Goal: Find specific page/section: Find specific page/section

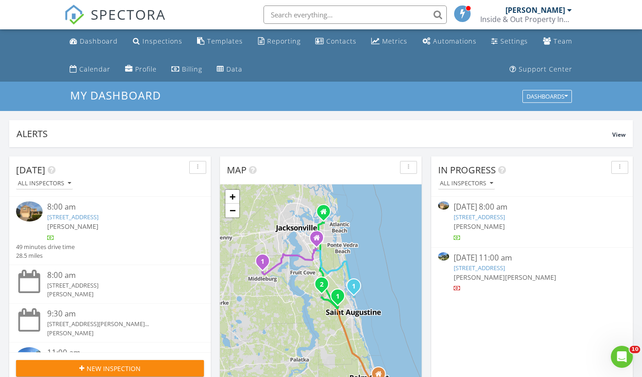
click at [362, 12] on input "text" at bounding box center [354, 14] width 183 height 18
paste input "5324"
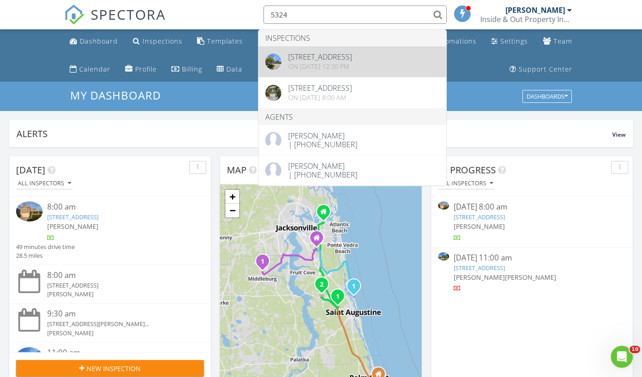
type input "5324"
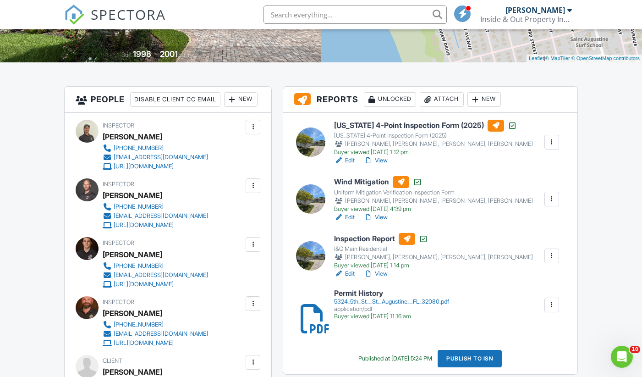
scroll to position [213, 0]
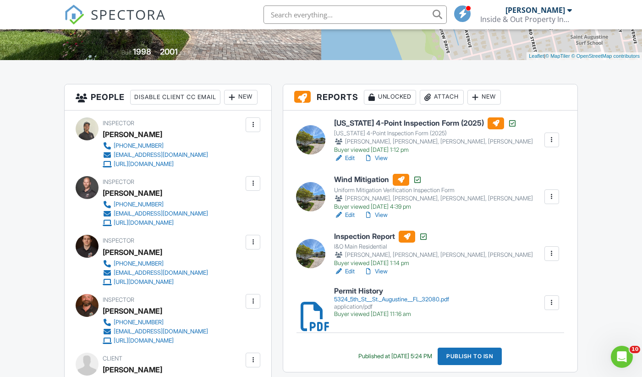
click at [382, 269] on link "View" at bounding box center [376, 271] width 24 height 9
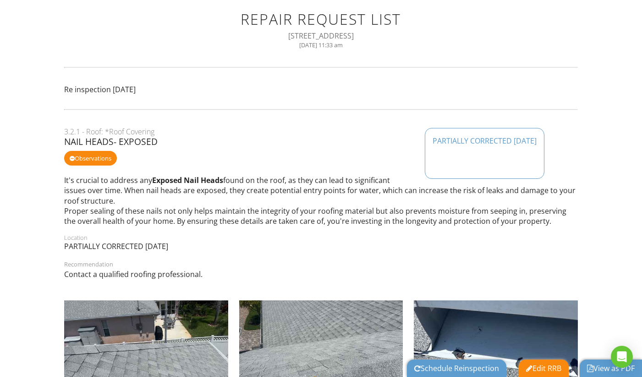
click at [612, 368] on link "View as PDF" at bounding box center [611, 368] width 48 height 10
click at [540, 368] on link "Edit RRB" at bounding box center [543, 368] width 35 height 10
